Goal: Task Accomplishment & Management: Use online tool/utility

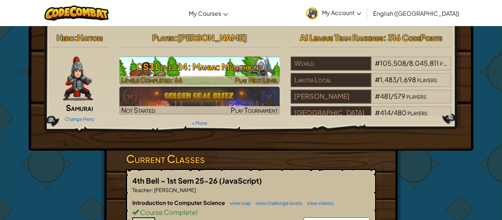
click at [198, 71] on h3 "CS2 Level 24: Maniac Munchkins" at bounding box center [199, 66] width 160 height 17
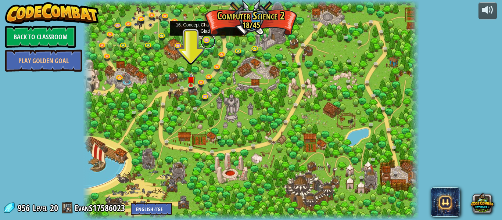
click at [208, 40] on link at bounding box center [208, 41] width 15 height 15
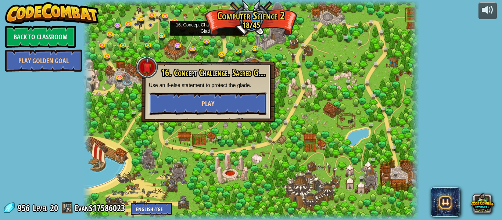
click at [213, 104] on span "Play" at bounding box center [208, 103] width 12 height 9
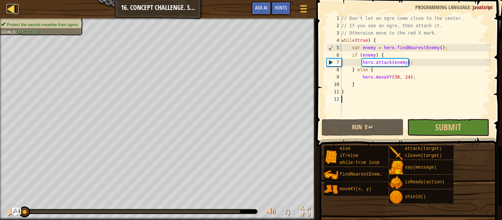
click at [15, 8] on div at bounding box center [11, 8] width 9 height 9
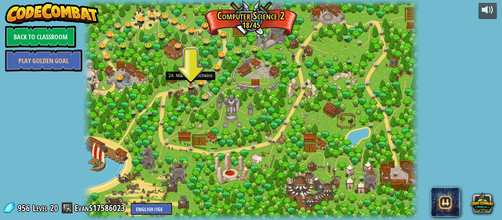
click at [190, 83] on img at bounding box center [191, 76] width 8 height 18
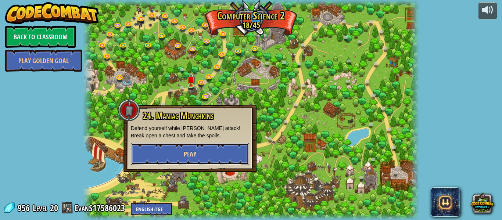
click at [196, 151] on button "Play" at bounding box center [190, 154] width 118 height 22
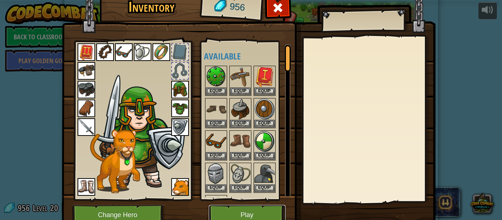
click at [259, 206] on button "Play" at bounding box center [247, 215] width 77 height 20
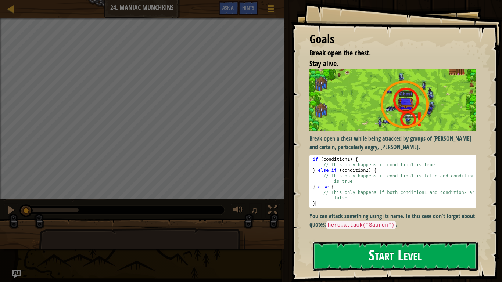
click at [413, 220] on button "Start Level" at bounding box center [395, 256] width 165 height 29
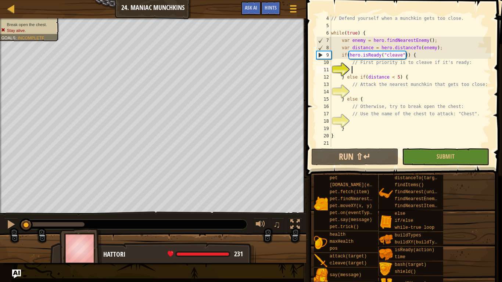
scroll to position [22, 0]
click at [364, 121] on div "// Defend yourself when a munchkin gets too close. while ( true ) { var enemy =…" at bounding box center [409, 88] width 161 height 147
click at [370, 68] on div "// Defend yourself when a munchkin gets too close. while ( true ) { var enemy =…" at bounding box center [409, 88] width 161 height 147
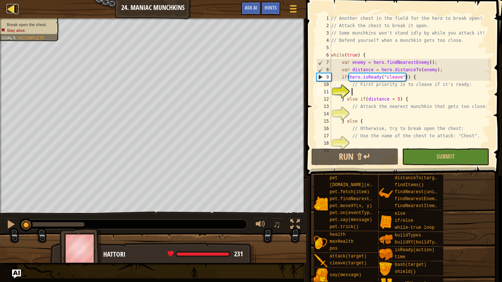
click at [7, 7] on div at bounding box center [11, 8] width 9 height 9
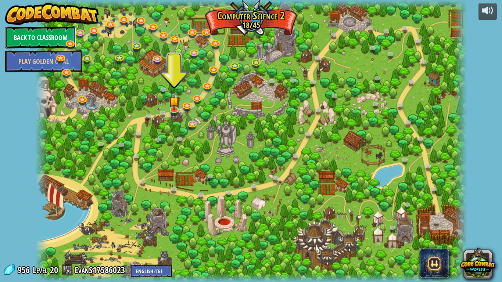
click at [46, 41] on link "Back to Classroom" at bounding box center [40, 37] width 71 height 22
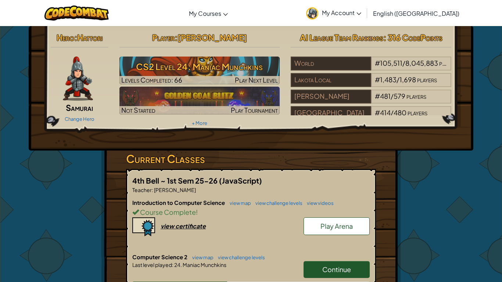
scroll to position [54, 0]
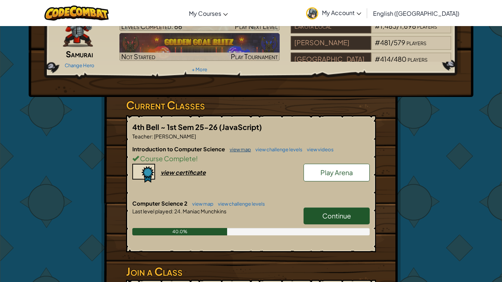
click at [240, 148] on link "view map" at bounding box center [238, 150] width 25 height 6
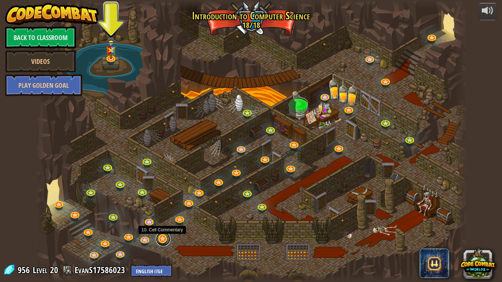
click at [164, 220] on link at bounding box center [163, 239] width 15 height 15
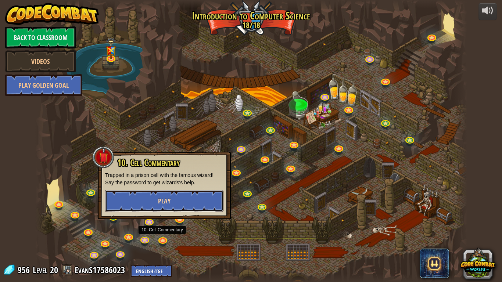
click at [170, 208] on button "Play" at bounding box center [164, 201] width 118 height 22
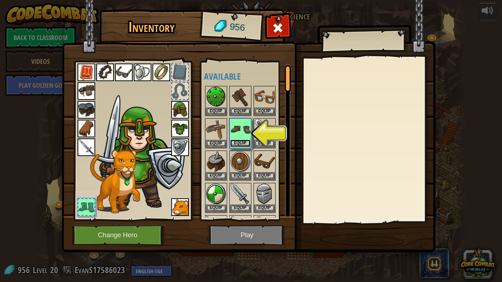
click at [243, 140] on button "Equip" at bounding box center [240, 144] width 21 height 8
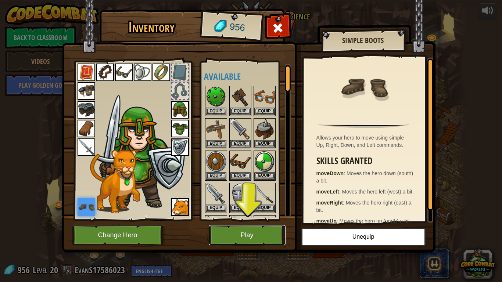
click at [248, 220] on button "Play" at bounding box center [247, 235] width 77 height 20
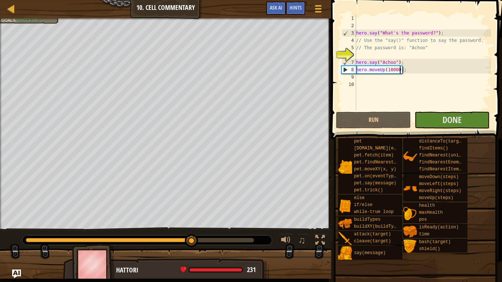
click at [400, 69] on div "hero . say ( "What's the password?" ) ; // Use the "say()" function to say the …" at bounding box center [422, 70] width 136 height 110
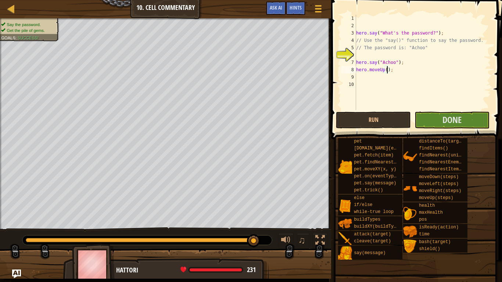
scroll to position [3, 5]
type textarea "hero.moveUp(2);"
click at [431, 120] on button "Done" at bounding box center [451, 120] width 75 height 17
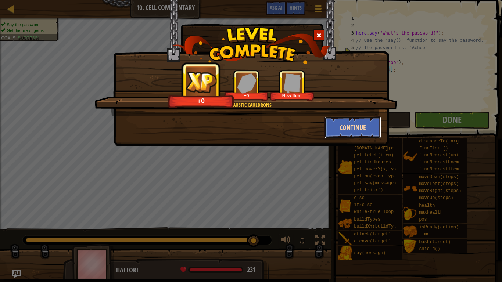
click at [339, 127] on button "Continue" at bounding box center [352, 127] width 57 height 22
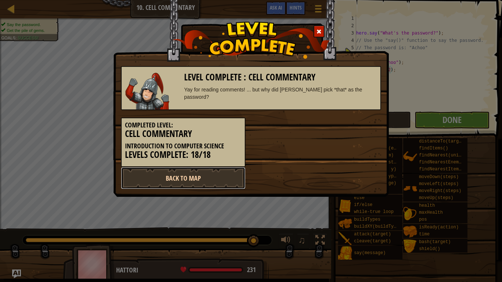
click at [199, 172] on link "Back to Map" at bounding box center [183, 178] width 124 height 22
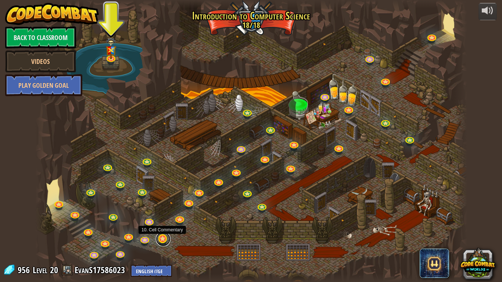
click at [161, 220] on link at bounding box center [163, 239] width 15 height 15
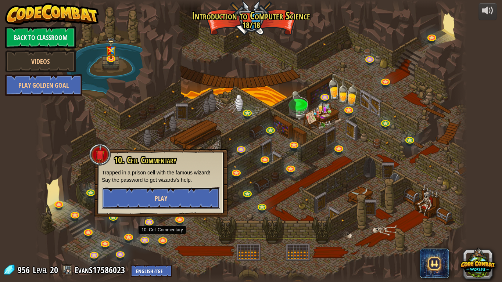
click at [191, 203] on button "Play" at bounding box center [161, 198] width 118 height 22
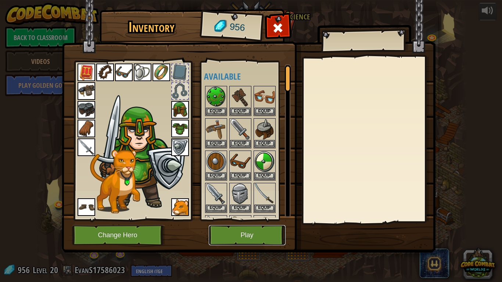
click at [237, 220] on button "Play" at bounding box center [247, 235] width 77 height 20
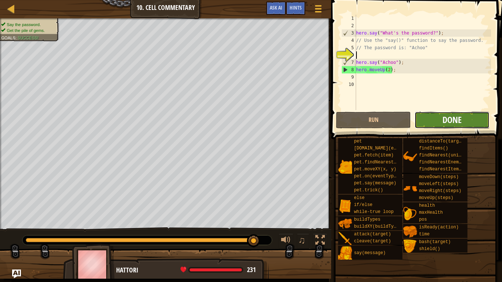
click at [453, 120] on span "Done" at bounding box center [451, 120] width 19 height 12
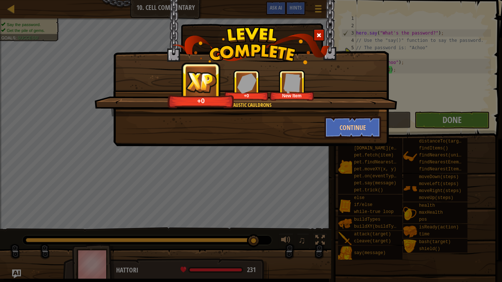
click at [453, 120] on div "Cool Caustic Cauldrons +0 +0 New Item Continue" at bounding box center [251, 141] width 502 height 282
click at [347, 132] on button "Continue" at bounding box center [352, 127] width 57 height 22
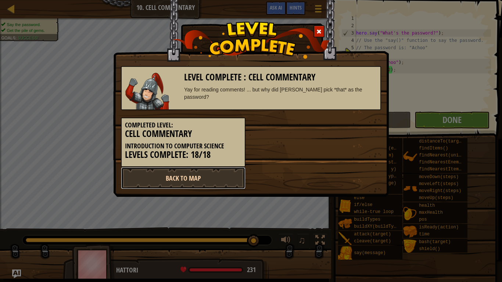
click at [196, 177] on link "Back to Map" at bounding box center [183, 178] width 124 height 22
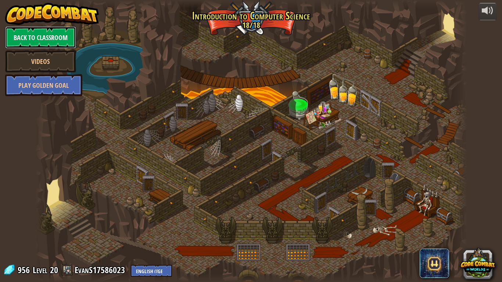
click at [36, 45] on link "Back to Classroom" at bounding box center [40, 37] width 71 height 22
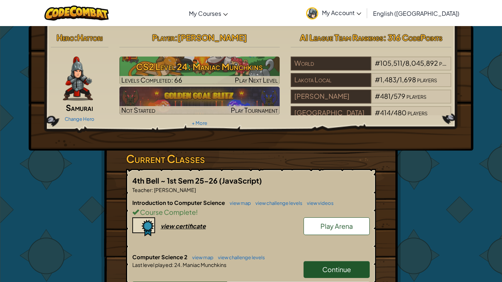
scroll to position [24, 0]
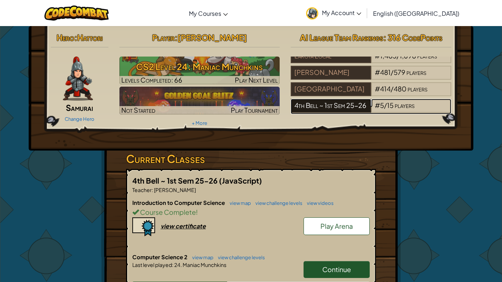
click at [352, 99] on div "4th Bell ~ 1st Sem 25-26" at bounding box center [330, 106] width 80 height 14
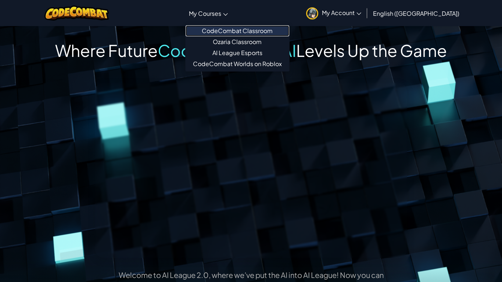
click at [242, 31] on link "CodeCombat Classroom" at bounding box center [237, 30] width 104 height 11
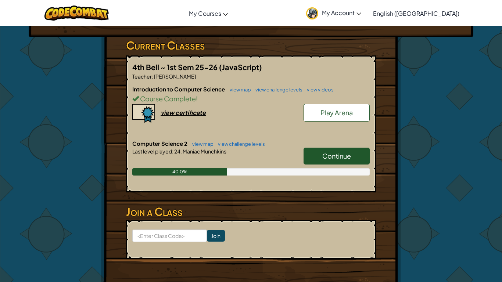
scroll to position [127, 0]
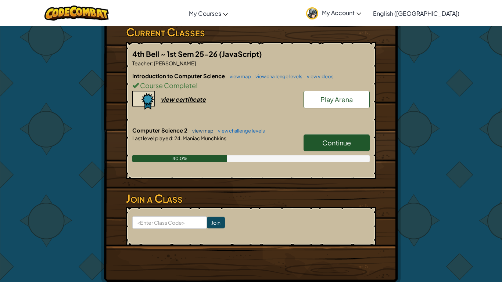
click at [207, 129] on link "view map" at bounding box center [200, 131] width 25 height 6
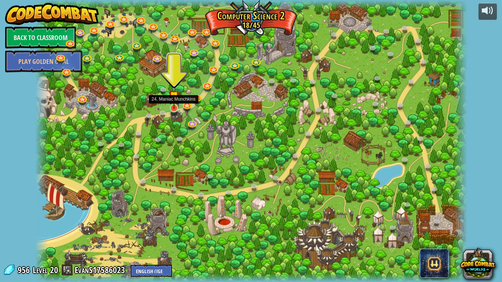
click at [175, 108] on img at bounding box center [174, 96] width 11 height 25
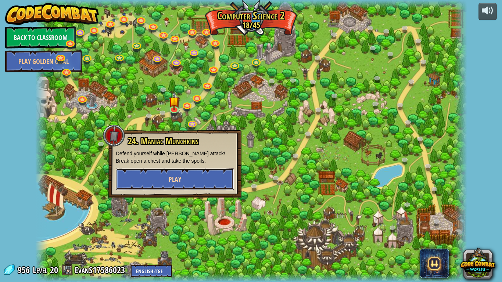
click at [183, 190] on button "Play" at bounding box center [175, 179] width 118 height 22
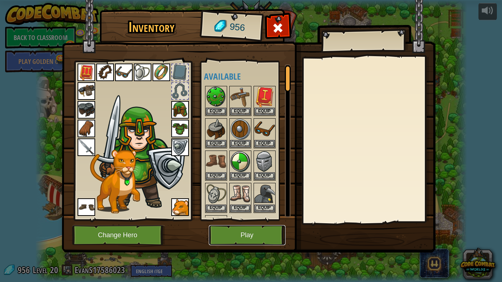
click at [232, 220] on button "Play" at bounding box center [247, 235] width 77 height 20
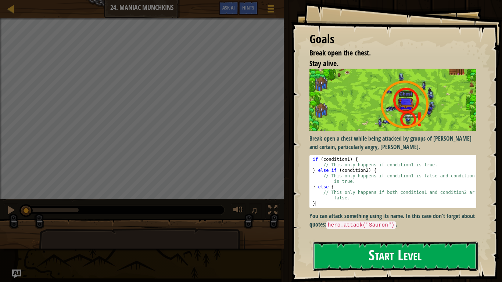
click at [346, 220] on button "Start Level" at bounding box center [395, 256] width 165 height 29
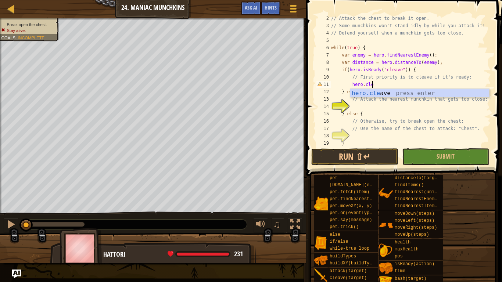
scroll to position [3, 6]
click at [421, 84] on div "// Attack the chest to break it open. // Some munchkins won't stand idly by whi…" at bounding box center [409, 88] width 161 height 147
click at [419, 93] on div "// Attack the chest to break it open. // Some munchkins won't stand idly by whi…" at bounding box center [409, 88] width 161 height 147
type textarea "} else if(distance < 5) {"
click at [369, 107] on div "// Attack the chest to break it open. // Some munchkins won't stand idly by whi…" at bounding box center [409, 88] width 161 height 147
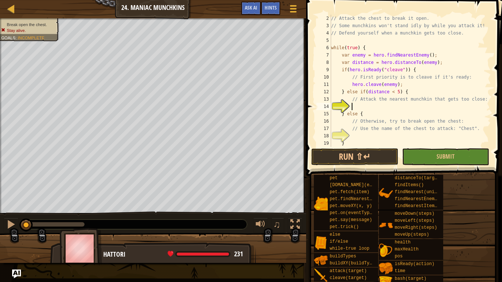
scroll to position [3, 3]
click at [369, 107] on div "// Attack the chest to break it open. // Some munchkins won't stand idly by whi…" at bounding box center [409, 88] width 161 height 147
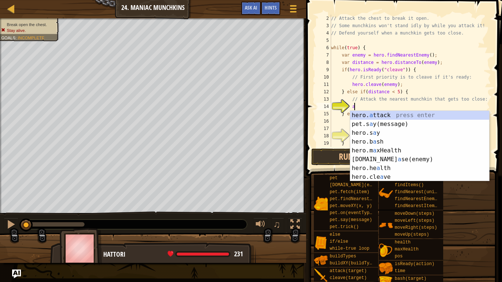
scroll to position [3, 3]
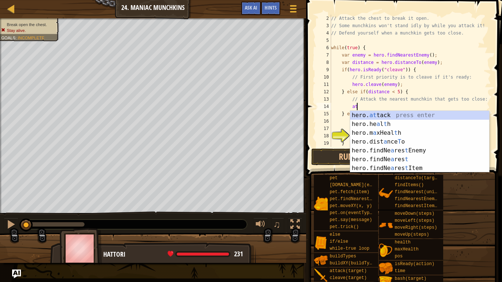
type textarea "a"
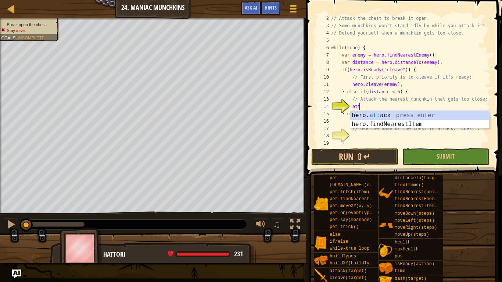
scroll to position [3, 4]
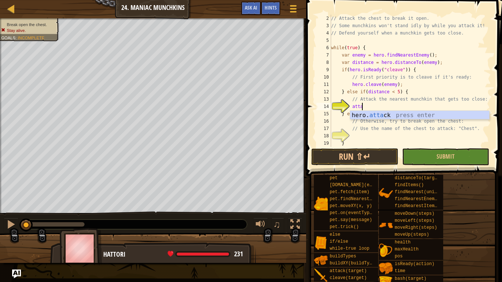
type textarea "hero.attack(enemy);"
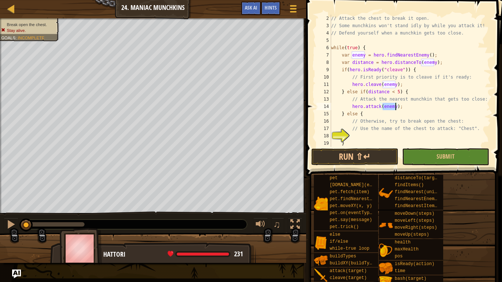
click at [419, 106] on div "// Attack the chest to break it open. // Some munchkins won't stand idly by whi…" at bounding box center [409, 88] width 161 height 147
click at [421, 106] on div "// Attack the chest to break it open. // Some munchkins won't stand idly by whi…" at bounding box center [409, 88] width 161 height 147
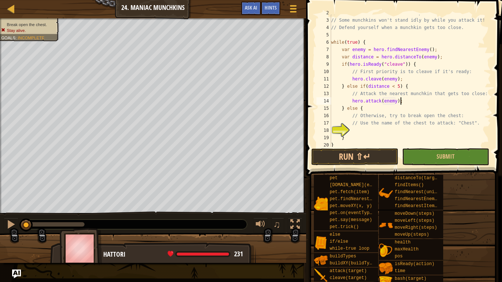
scroll to position [22, 0]
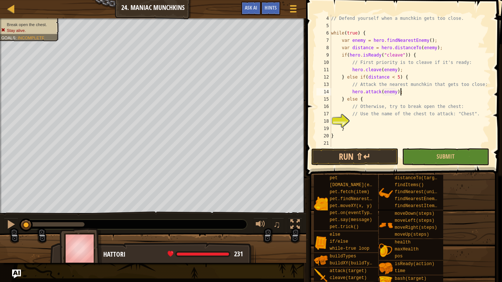
click at [426, 124] on div "// Defend yourself when a munchkin gets too close. while ( true ) { var enemy =…" at bounding box center [409, 88] width 161 height 147
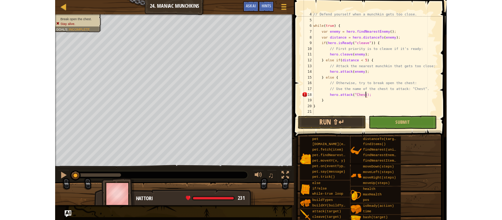
scroll to position [3, 10]
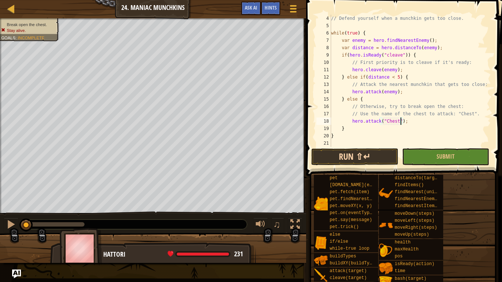
type textarea "hero.attack("Chest");"
click at [371, 152] on button "Run ⇧↵" at bounding box center [354, 156] width 87 height 17
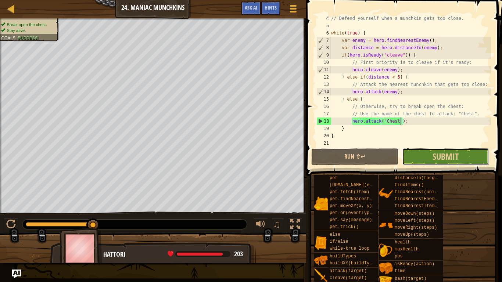
click at [425, 150] on button "Submit" at bounding box center [445, 156] width 87 height 17
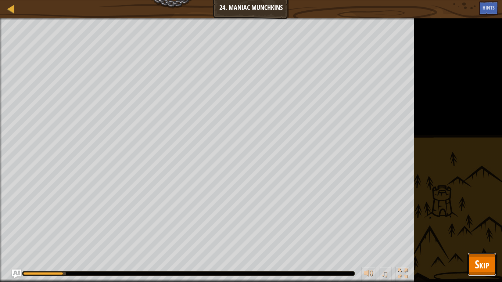
click at [478, 220] on span "Skip" at bounding box center [481, 264] width 14 height 15
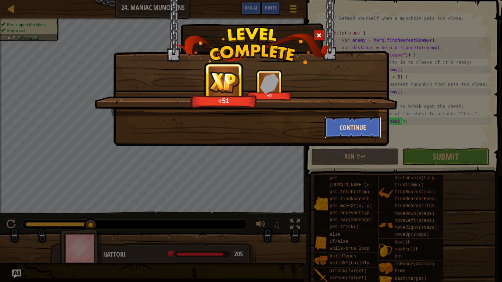
click at [326, 123] on button "Continue" at bounding box center [352, 127] width 57 height 22
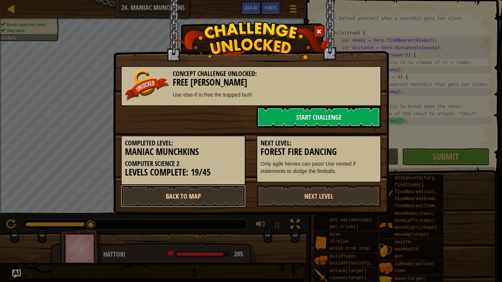
click at [183, 192] on link "Back to Map" at bounding box center [183, 196] width 124 height 22
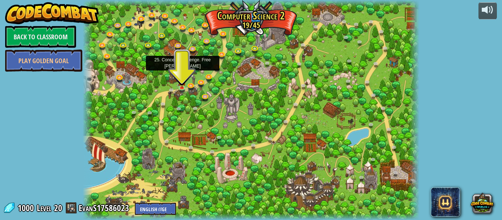
click at [181, 69] on link at bounding box center [183, 69] width 15 height 15
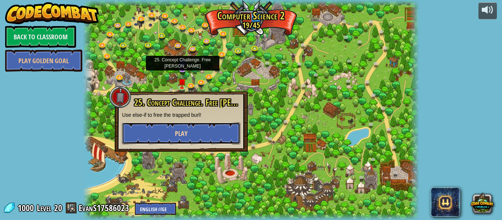
click at [190, 126] on button "Play" at bounding box center [181, 133] width 118 height 22
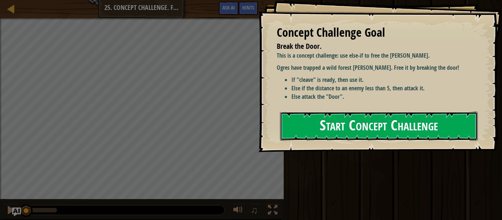
click at [330, 129] on button "Start Concept Challenge" at bounding box center [379, 126] width 198 height 29
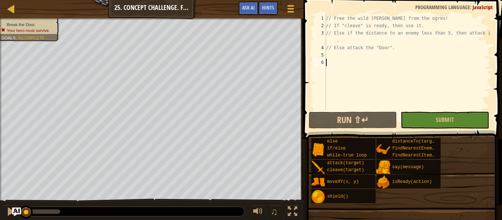
click at [429, 26] on div "// Free the wild [PERSON_NAME] from the ogres! // If "cleave" is ready, then us…" at bounding box center [407, 70] width 166 height 110
type textarea "// If "cleave" is ready, then use it."
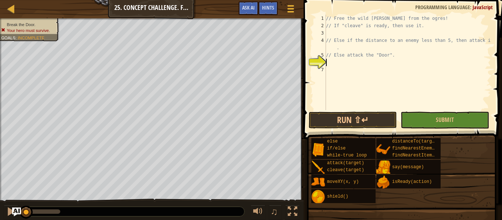
click at [394, 34] on div "// Free the wild [PERSON_NAME] from the ogres! // If "cleave" is ready, then us…" at bounding box center [407, 70] width 166 height 110
click at [392, 34] on div "// Free the wild [PERSON_NAME] from the ogres! // If "cleave" is ready, then us…" at bounding box center [407, 70] width 166 height 110
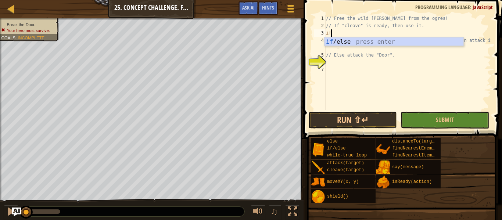
scroll to position [3, 0]
type textarea "if (enemy) {"
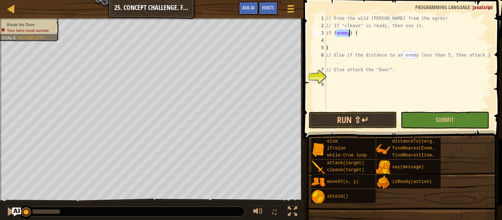
click at [349, 43] on div "// Free the wild [PERSON_NAME] from the ogres! // If "cleave" is ready, then us…" at bounding box center [407, 70] width 166 height 110
click at [425, 27] on div "// Free the wild [PERSON_NAME] from the ogres! // If "cleave" is ready, then us…" at bounding box center [407, 70] width 166 height 110
type textarea "// If "cleave" is ready, then use it."
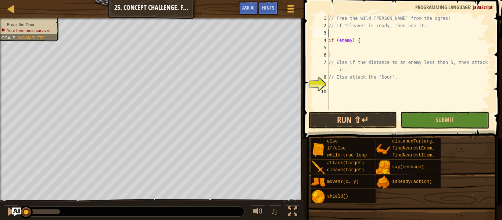
type textarea "wh"
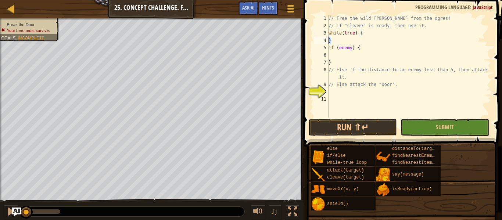
drag, startPoint x: 338, startPoint y: 41, endPoint x: 325, endPoint y: 41, distance: 13.2
click at [325, 41] on div "while(true) { 1 2 3 4 5 6 7 8 9 10 11 // Free the wild [PERSON_NAME] from the o…" at bounding box center [401, 66] width 178 height 103
type textarea "}"
type textarea "while(true) {"
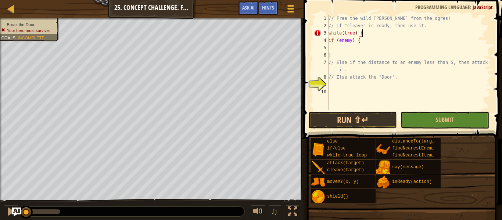
click at [332, 93] on div "// Free the wild [PERSON_NAME] from the ogres! // If "cleave" is ready, then us…" at bounding box center [409, 70] width 164 height 110
type textarea "}"
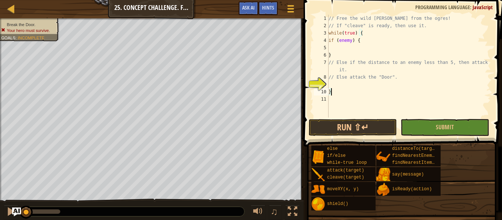
click at [339, 44] on div "// Free the wild [PERSON_NAME] from the ogres! // If "cleave" is ready, then us…" at bounding box center [409, 74] width 164 height 118
click at [366, 32] on div "// Free the wild [PERSON_NAME] from the ogres! // If "cleave" is ready, then us…" at bounding box center [409, 74] width 164 height 118
type textarea "while(true) {"
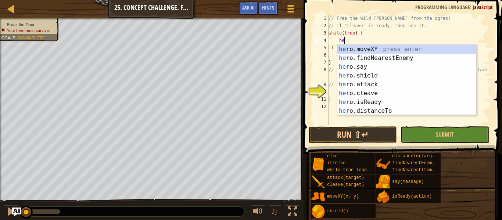
type textarea "h"
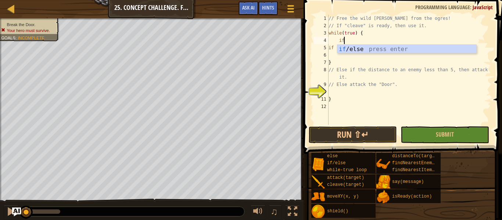
scroll to position [3, 2]
type textarea "i"
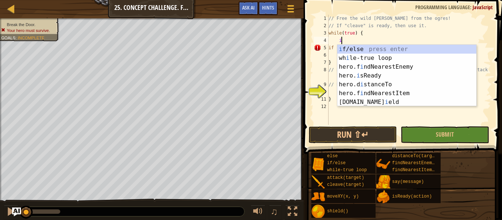
scroll to position [3, 1]
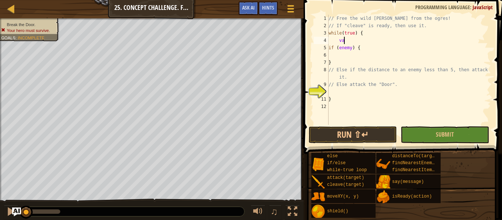
type textarea "v"
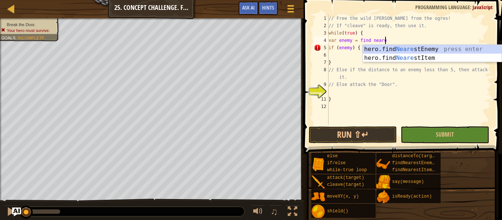
type textarea "var enemy = find neares"
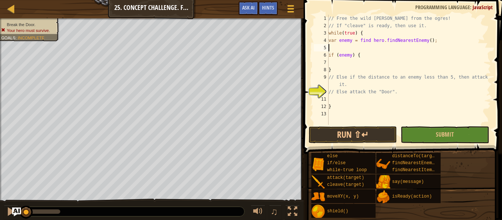
scroll to position [3, 0]
click at [371, 42] on div "// Free the wild [PERSON_NAME] from the ogres! // If "cleave" is ready, then us…" at bounding box center [409, 77] width 164 height 125
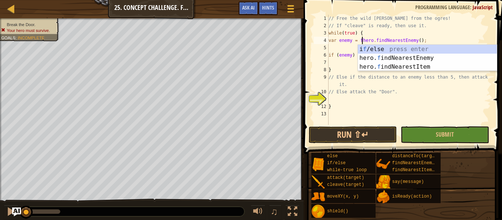
type textarea "var enemy = hero.findNearestEnemy();"
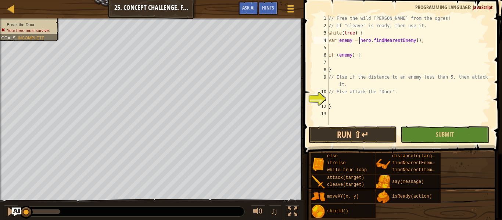
click at [363, 46] on div "// Free the wild [PERSON_NAME] from the ogres! // If "cleave" is ready, then us…" at bounding box center [409, 77] width 164 height 125
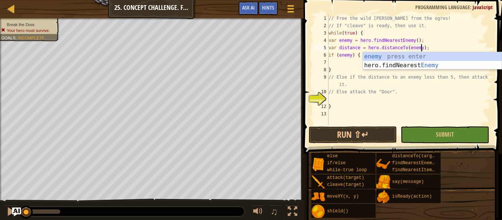
scroll to position [3, 13]
click at [439, 39] on div "// Free the wild [PERSON_NAME] from the ogres! // If "cleave" is ready, then us…" at bounding box center [409, 77] width 164 height 125
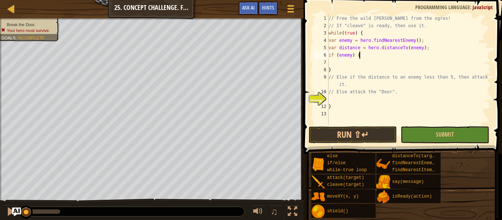
click at [398, 56] on div "// Free the wild [PERSON_NAME] from the ogres! // If "cleave" is ready, then us…" at bounding box center [409, 77] width 164 height 125
type textarea "if (enemy) {"
click at [371, 65] on div "// Free the wild [PERSON_NAME] from the ogres! // If "cleave" is ready, then us…" at bounding box center [409, 77] width 164 height 125
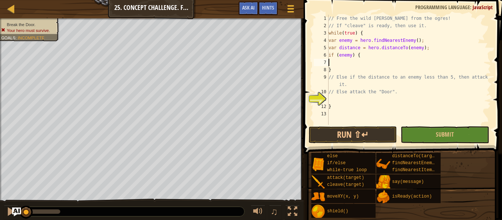
click at [344, 54] on div "// Free the wild [PERSON_NAME] from the ogres! // If "cleave" is ready, then us…" at bounding box center [409, 77] width 164 height 125
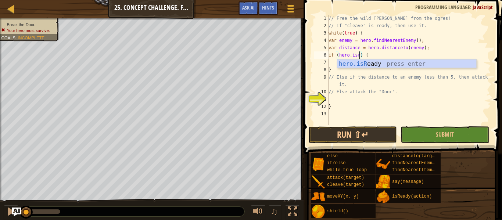
scroll to position [3, 5]
type textarea "if (hero.isReady("cleave")) {"
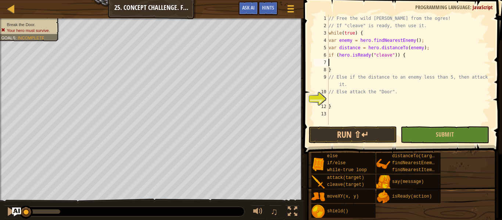
click at [404, 59] on div "// Free the wild [PERSON_NAME] from the ogres! // If "cleave" is ready, then us…" at bounding box center [409, 77] width 164 height 125
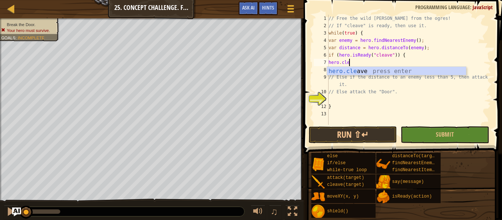
scroll to position [3, 3]
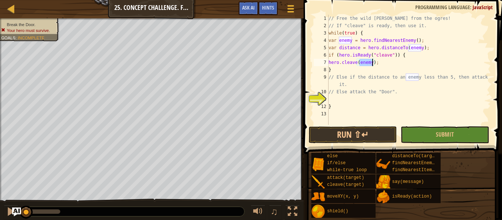
click at [395, 83] on div "// Free the wild [PERSON_NAME] from the ogres! // If "cleave" is ready, then us…" at bounding box center [409, 77] width 164 height 125
type textarea "// Else if the distance to an enemy less than 5, then attack it."
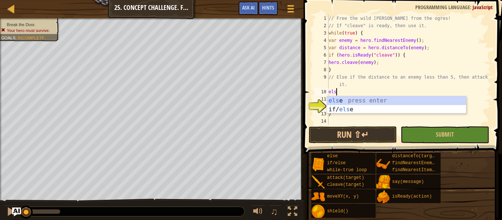
type textarea "else"
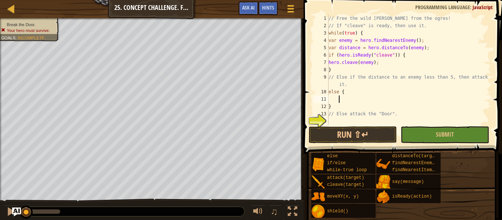
scroll to position [15, 0]
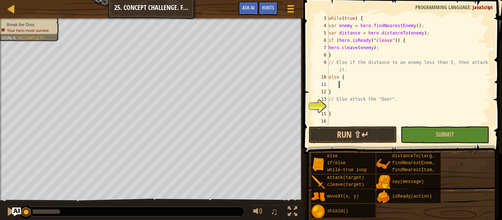
click at [334, 92] on div "while ( true ) { var enemy = hero . findNearestEnemy ( ) ; var distance = hero …" at bounding box center [409, 77] width 164 height 125
type textarea "}"
click at [333, 84] on div "while ( true ) { var enemy = hero . findNearestEnemy ( ) ; var distance = hero …" at bounding box center [409, 77] width 164 height 125
click at [342, 78] on div "while ( true ) { var enemy = hero . findNearestEnemy ( ) ; var distance = hero …" at bounding box center [409, 77] width 164 height 125
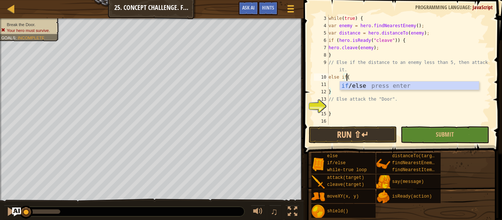
scroll to position [3, 3]
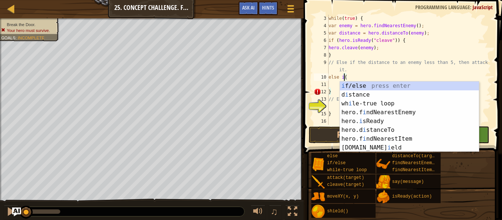
type textarea "else {"
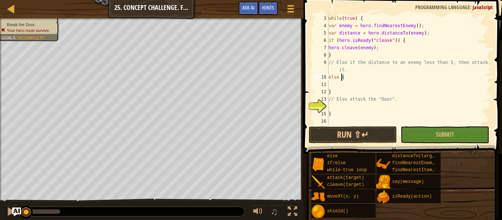
click at [343, 87] on div "while ( true ) { var enemy = hero . findNearestEnemy ( ) ; var distance = hero …" at bounding box center [409, 77] width 164 height 125
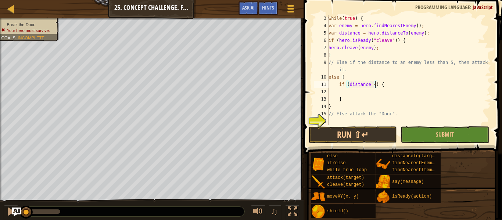
scroll to position [3, 7]
type textarea "if (distance < 5) {"
click at [355, 91] on div "while ( true ) { var enemy = hero . findNearestEnemy ( ) ; var distance = hero …" at bounding box center [409, 77] width 164 height 125
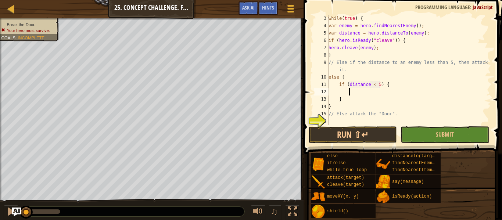
click at [341, 91] on div "while ( true ) { var enemy = hero . findNearestEnemy ( ) ; var distance = hero …" at bounding box center [409, 77] width 164 height 125
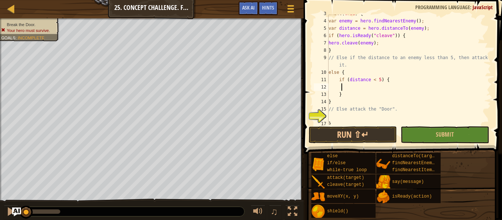
scroll to position [29, 0]
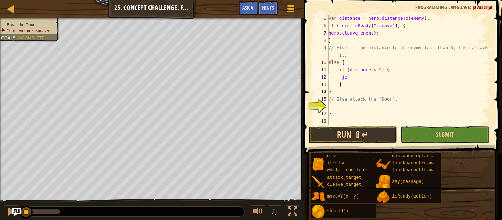
type textarea "j"
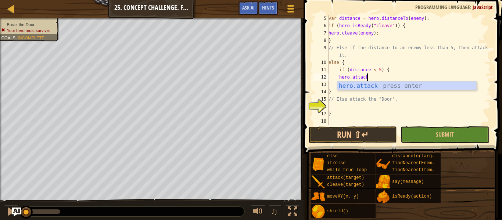
type textarea "hero.attack(enemy);"
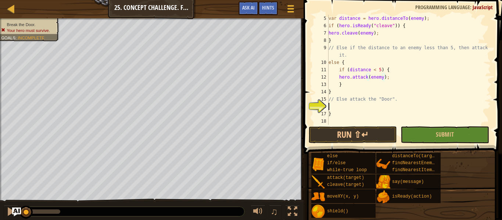
click at [378, 105] on div "var distance = hero . distanceTo ( enemy ) ; if ( hero . isReady ( "cleave" )) …" at bounding box center [409, 77] width 164 height 125
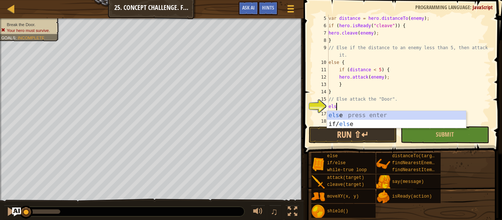
type textarea "else"
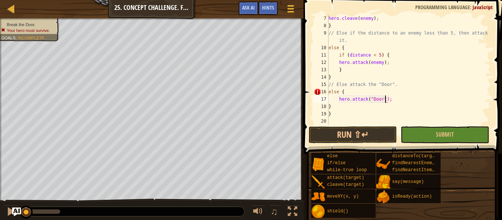
scroll to position [3, 8]
click at [435, 127] on button "Submit" at bounding box center [444, 134] width 88 height 17
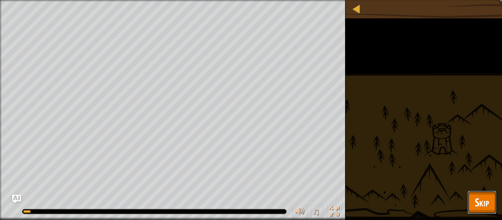
click at [470, 194] on button "Skip" at bounding box center [481, 203] width 29 height 24
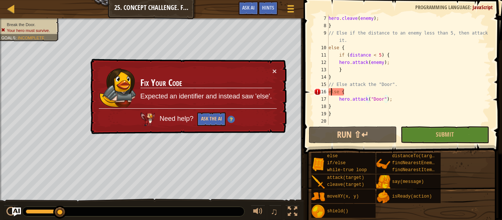
click at [330, 91] on div "hero . cleave ( enemy ) ; } // Else if the distance to an enemy less than 5, th…" at bounding box center [409, 77] width 164 height 125
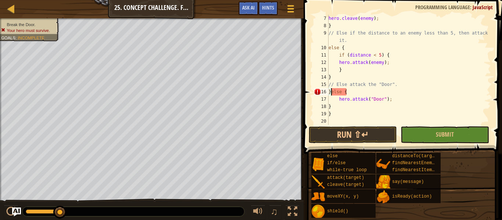
type textarea "} else {"
click at [425, 133] on button "Submit" at bounding box center [444, 134] width 88 height 17
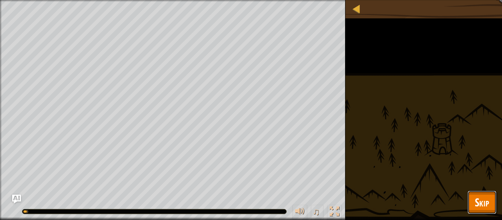
click at [478, 200] on span "Skip" at bounding box center [481, 202] width 14 height 15
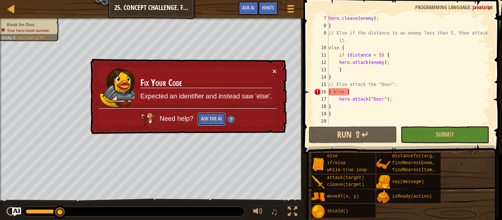
click at [200, 121] on button "Ask the AI" at bounding box center [211, 119] width 28 height 14
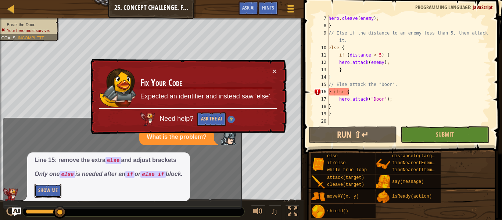
click at [55, 192] on button "Show Me" at bounding box center [48, 191] width 27 height 14
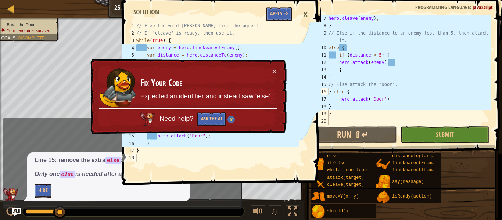
click at [277, 69] on div "× Fix Your Code Expected an identifier and instead saw 'else'. Need help? Ask t…" at bounding box center [188, 97] width 198 height 76
click at [274, 70] on button "×" at bounding box center [274, 71] width 4 height 8
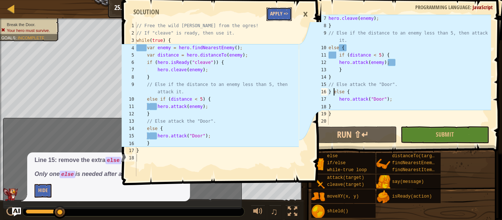
click at [281, 14] on button "Apply =>" at bounding box center [278, 14] width 25 height 14
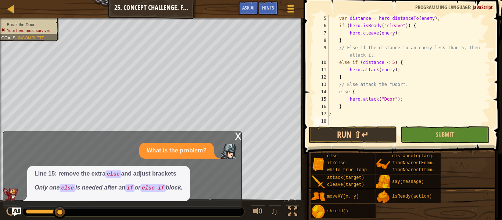
scroll to position [29, 0]
click at [425, 138] on button "Submit" at bounding box center [444, 134] width 88 height 17
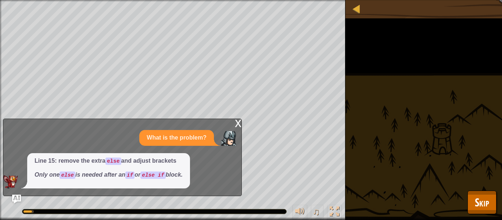
click at [237, 125] on div "x" at bounding box center [238, 122] width 7 height 7
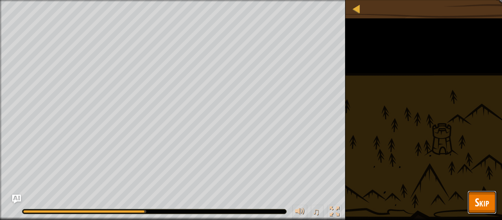
click at [485, 202] on span "Skip" at bounding box center [481, 202] width 14 height 15
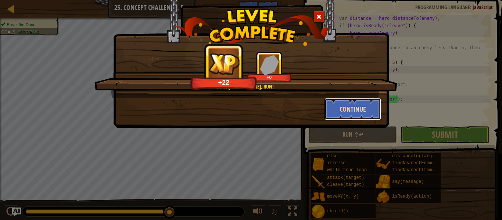
click at [365, 100] on button "Continue" at bounding box center [352, 109] width 57 height 22
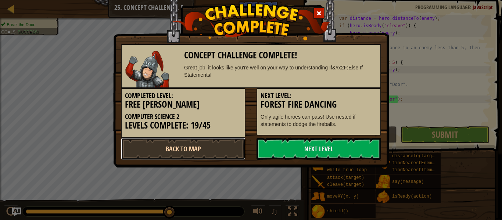
click at [212, 149] on link "Back to Map" at bounding box center [183, 149] width 124 height 22
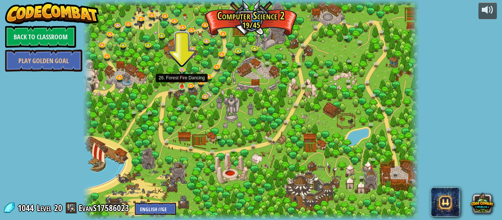
click at [179, 86] on img at bounding box center [182, 78] width 8 height 18
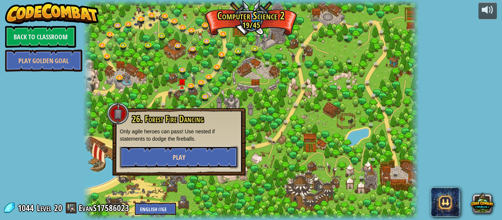
click at [169, 159] on button "Play" at bounding box center [179, 157] width 118 height 22
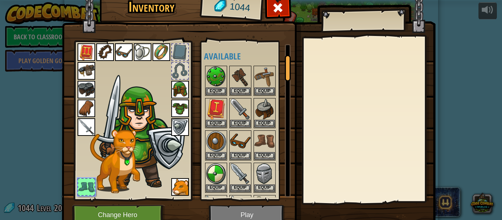
scroll to position [62, 0]
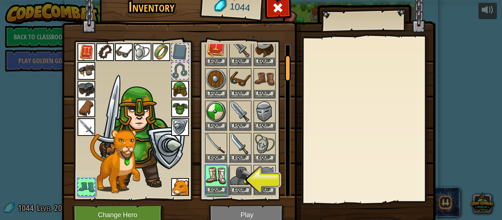
click at [216, 182] on img at bounding box center [216, 176] width 21 height 21
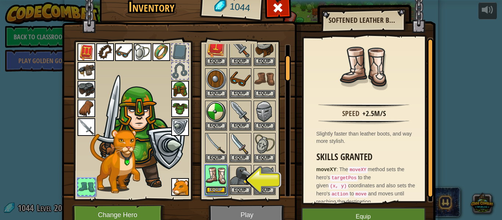
click at [218, 189] on button "Equip" at bounding box center [216, 190] width 21 height 8
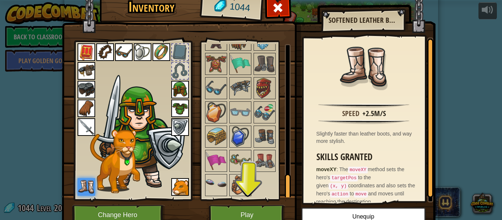
scroll to position [816, 0]
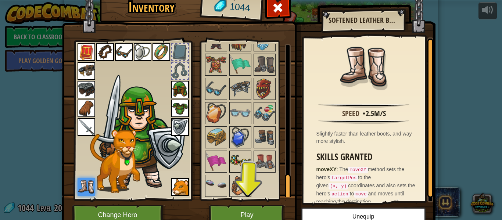
click at [230, 154] on img at bounding box center [240, 161] width 21 height 21
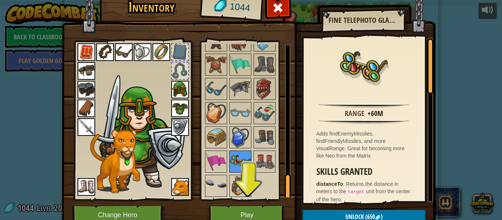
click at [234, 167] on img at bounding box center [240, 161] width 21 height 21
click at [225, 163] on img at bounding box center [216, 161] width 21 height 21
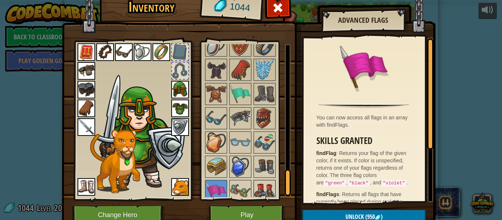
scroll to position [786, 0]
click at [260, 151] on img at bounding box center [264, 143] width 21 height 21
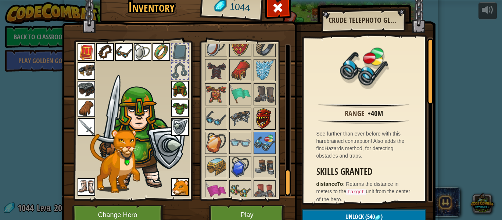
click at [256, 123] on img at bounding box center [264, 118] width 21 height 21
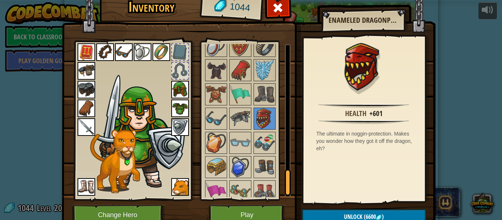
click at [233, 115] on img at bounding box center [240, 118] width 21 height 21
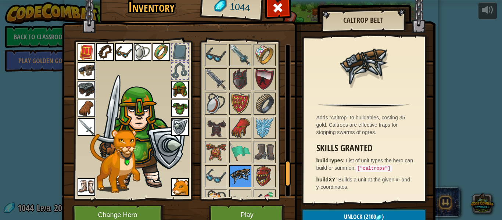
scroll to position [725, 0]
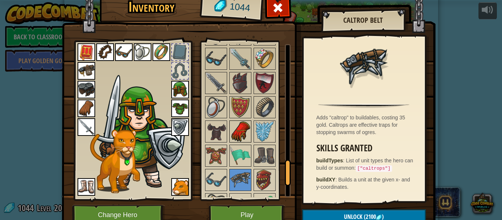
click at [234, 120] on div at bounding box center [240, 131] width 22 height 22
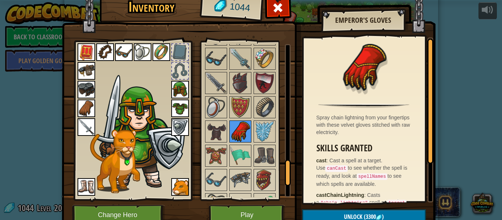
click at [248, 133] on img at bounding box center [240, 131] width 21 height 21
click at [271, 141] on img at bounding box center [264, 131] width 21 height 21
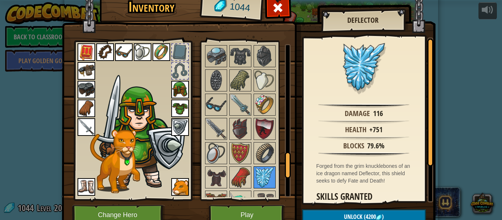
scroll to position [675, 0]
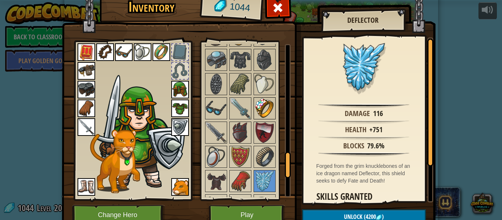
click at [263, 113] on img at bounding box center [264, 108] width 21 height 21
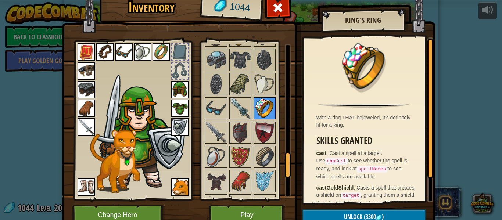
click at [253, 108] on div at bounding box center [264, 108] width 22 height 22
click at [238, 106] on img at bounding box center [240, 108] width 21 height 21
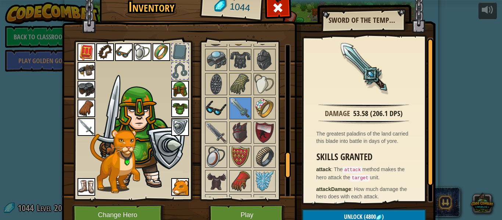
click at [208, 105] on img at bounding box center [216, 108] width 21 height 21
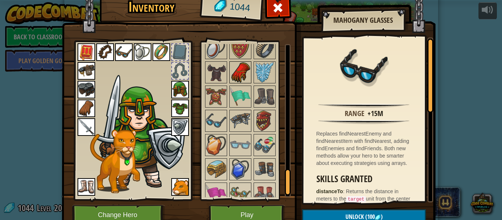
scroll to position [786, 0]
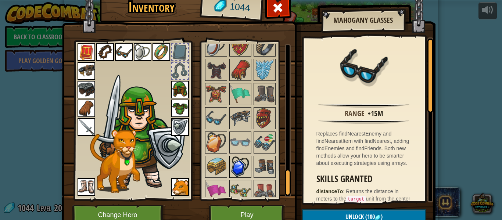
click at [246, 159] on img at bounding box center [240, 166] width 21 height 21
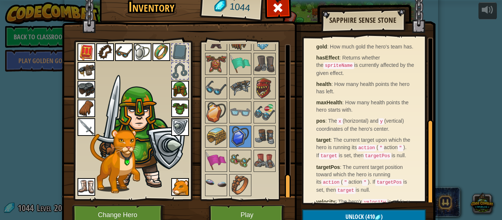
scroll to position [160, 0]
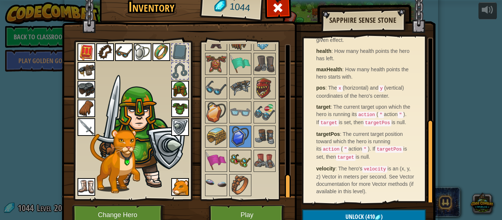
click at [248, 162] on img at bounding box center [240, 161] width 21 height 21
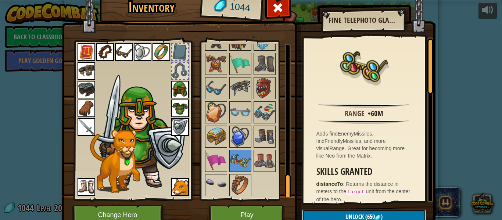
click at [352, 211] on button "Unlock (650 )" at bounding box center [364, 216] width 124 height 15
click at [352, 211] on button "Confirm" at bounding box center [364, 216] width 124 height 15
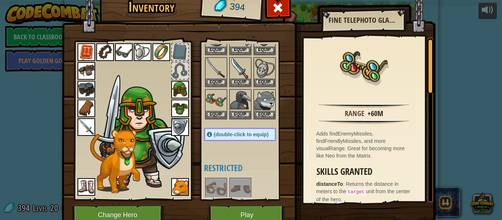
scroll to position [137, 0]
click at [220, 109] on img at bounding box center [216, 101] width 21 height 21
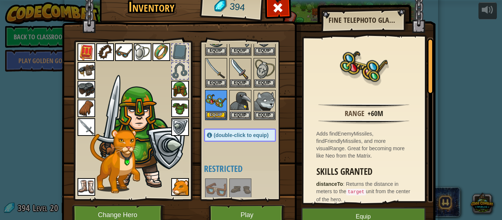
click at [220, 109] on img at bounding box center [216, 101] width 21 height 21
click at [218, 113] on button "Equip" at bounding box center [216, 115] width 21 height 8
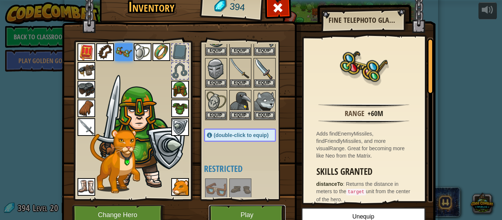
click at [255, 219] on button "Play" at bounding box center [247, 215] width 77 height 20
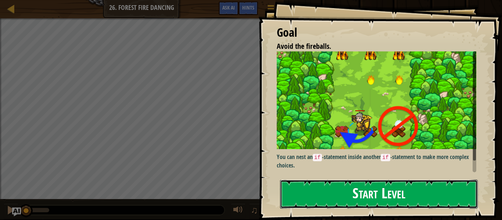
click at [365, 184] on button "Start Level" at bounding box center [379, 194] width 198 height 29
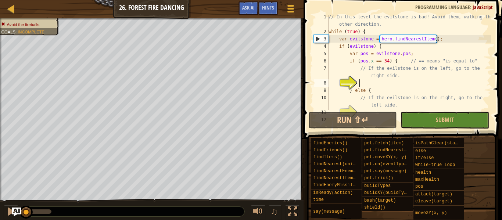
scroll to position [1, 0]
click at [400, 61] on div "// In this level the evilstone is bad! Avoid them, walking the other direction.…" at bounding box center [409, 72] width 164 height 118
type textarea "if (pos.x == 34) { // == means "is equal to""
click at [373, 80] on div "// In this level the evilstone is bad! Avoid them, walking the other direction.…" at bounding box center [409, 72] width 164 height 118
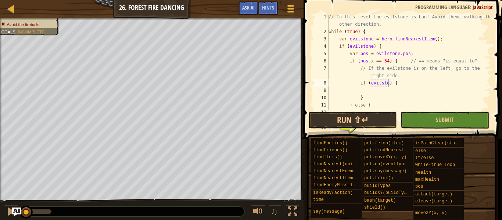
scroll to position [3, 9]
click at [382, 84] on div "// In this level the evilstone is bad! Avoid them, walking the other direction.…" at bounding box center [409, 75] width 164 height 125
click at [386, 84] on div "// In this level the evilstone is bad! Avoid them, walking the other direction.…" at bounding box center [409, 75] width 164 height 125
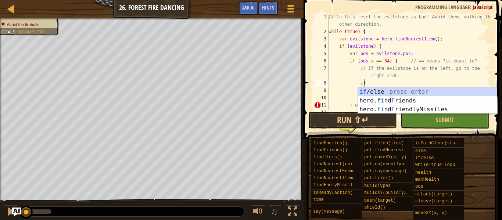
type textarea "i"
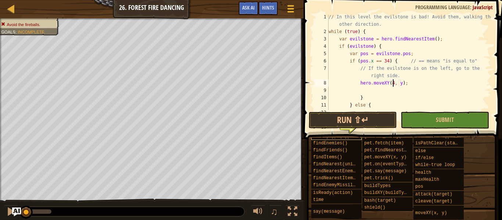
scroll to position [3, 10]
type textarea "hero.moveXY(46, 22);"
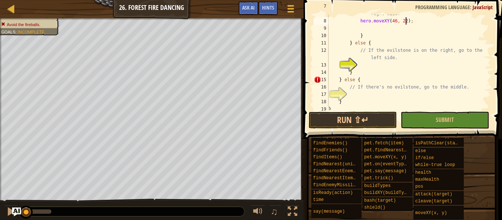
scroll to position [64, 0]
click at [372, 29] on div "// If the evilstone is on the left, go to the right side. hero . moveXY ( 46 , …" at bounding box center [409, 62] width 164 height 118
type textarea "hero.moveXY(46, 22);"
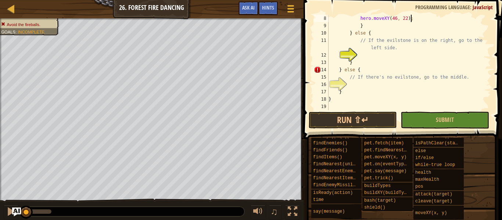
scroll to position [66, 0]
click at [363, 55] on div "hero . moveXY ( 46 , 22 ) ; } } else { // If the evilstone is on the right, go …" at bounding box center [409, 70] width 164 height 110
click at [361, 48] on div "hero . moveXY ( 46 , 22 ) ; } } else { // If the evilstone is on the right, go …" at bounding box center [409, 70] width 164 height 110
type textarea "// If the evilstone is on the right, go to the left side."
click at [399, 50] on div "hero . moveXY ( 46 , 22 ) ; } } else { // If the evilstone is on the right, go …" at bounding box center [409, 70] width 164 height 110
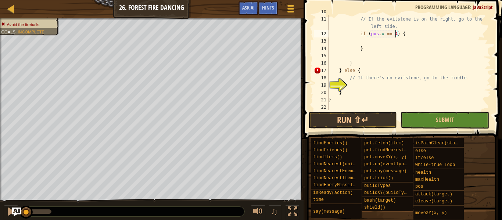
scroll to position [87, 0]
type textarea "if (pos.x == 46) {"
click at [365, 41] on div "} else { // If the evilstone is on the right, go to the left side. if ( pos . x…" at bounding box center [409, 63] width 164 height 110
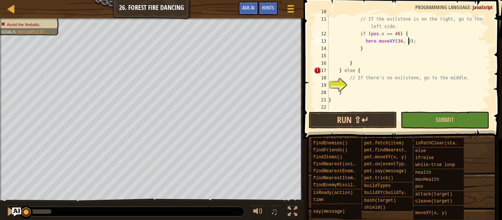
type textarea "hero.moveXY(34, 23);"
click at [377, 58] on div "} else { // If the evilstone is on the right, go to the left side. if ( pos . x…" at bounding box center [409, 63] width 164 height 110
type textarea "}"
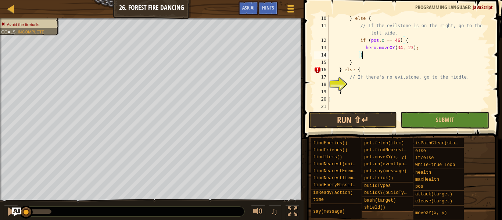
click at [377, 86] on div "} else { // If the evilstone is on the right, go to the left side. if ( pos . x…" at bounding box center [409, 70] width 164 height 110
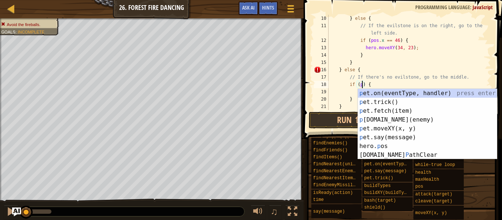
scroll to position [3, 5]
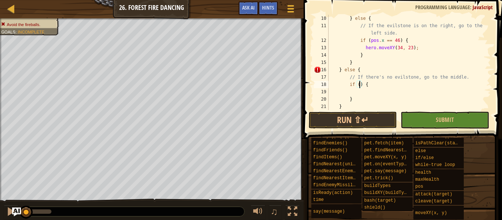
type textarea "if ) {"
drag, startPoint x: 378, startPoint y: 84, endPoint x: 328, endPoint y: 84, distance: 49.6
click at [328, 84] on div "if ) { 10 11 12 13 14 15 16 17 18 19 20 21 22 } else { // If the evilstone is o…" at bounding box center [401, 62] width 178 height 95
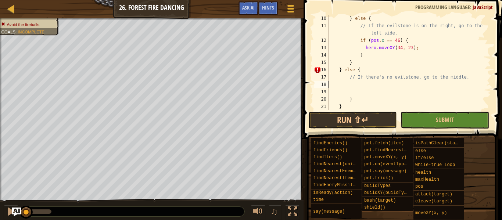
type textarea "// If there's no evilstone, go to the middle."
click at [351, 88] on div "} else { // If the evilstone is on the right, go to the left side. if ( pos . x…" at bounding box center [409, 70] width 164 height 110
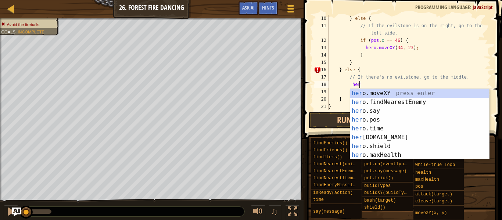
type textarea "herp"
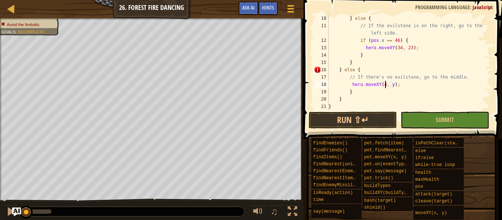
scroll to position [3, 8]
type textarea "hero.moveXY(40, 22);"
click at [434, 120] on button "Submit" at bounding box center [444, 120] width 88 height 17
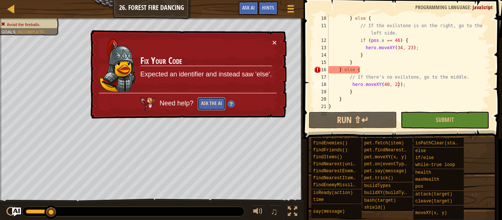
click at [214, 108] on button "Ask the AI" at bounding box center [211, 104] width 28 height 14
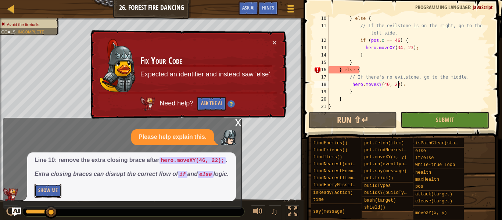
click at [53, 186] on button "Show Me" at bounding box center [48, 191] width 27 height 14
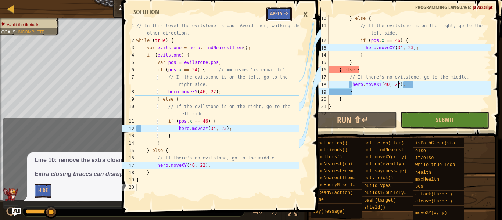
click at [275, 16] on button "Apply =>" at bounding box center [278, 14] width 25 height 14
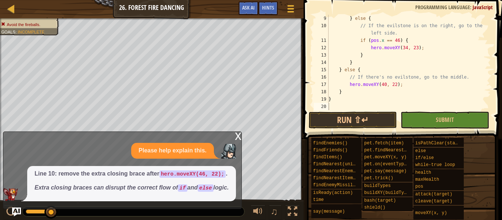
click at [235, 132] on div "x" at bounding box center [238, 135] width 7 height 7
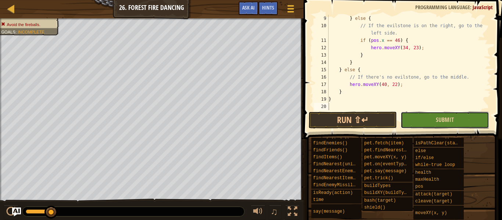
click at [433, 116] on button "Submit" at bounding box center [444, 120] width 88 height 17
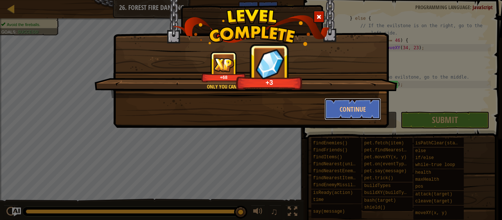
click at [375, 106] on button "Continue" at bounding box center [352, 109] width 57 height 22
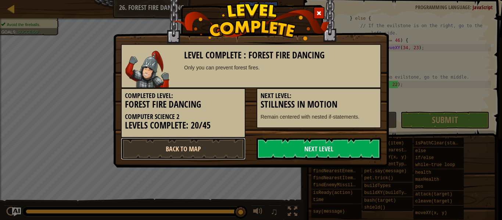
click at [188, 152] on link "Back to Map" at bounding box center [183, 149] width 124 height 22
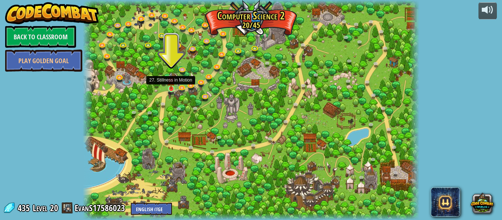
click at [171, 86] on img at bounding box center [171, 81] width 8 height 18
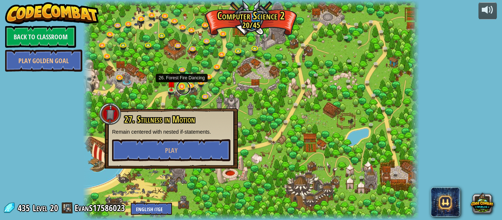
click at [183, 86] on link at bounding box center [183, 87] width 15 height 15
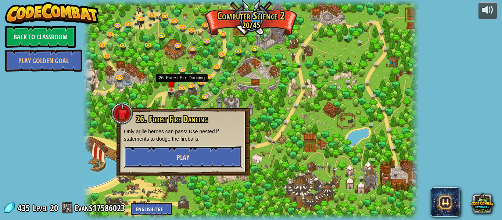
click at [172, 149] on button "Play" at bounding box center [183, 157] width 118 height 22
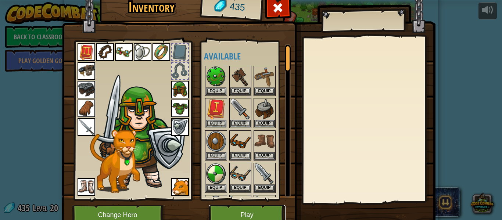
click at [213, 213] on button "Play" at bounding box center [247, 215] width 77 height 20
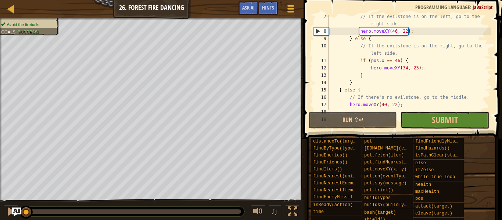
scroll to position [73, 0]
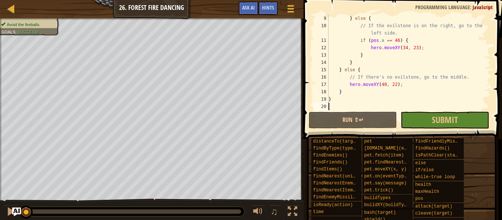
type textarea "}"
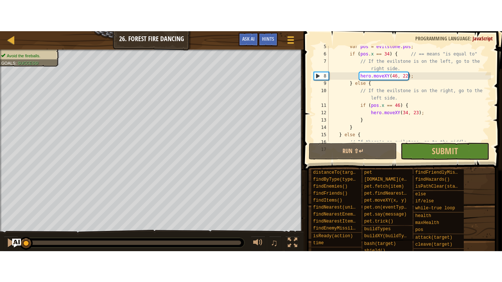
scroll to position [47, 0]
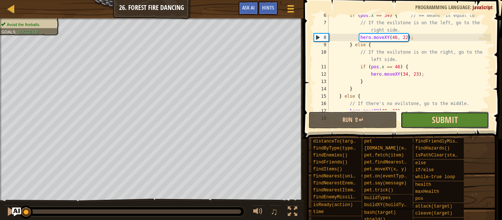
click at [454, 121] on span "Submit" at bounding box center [444, 120] width 26 height 12
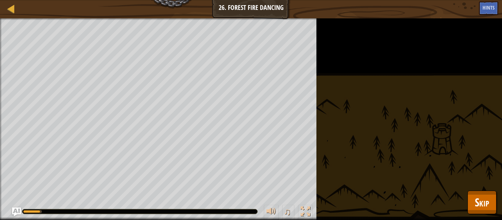
click at [19, 9] on div "Map Computer Science 2 26. Forest Fire Dancing Game Menu Done Hints Ask AI" at bounding box center [251, 9] width 502 height 18
click at [10, 10] on div at bounding box center [11, 8] width 9 height 9
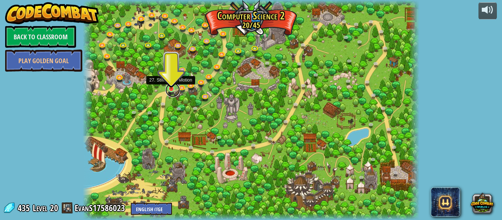
click at [179, 89] on link at bounding box center [172, 90] width 15 height 15
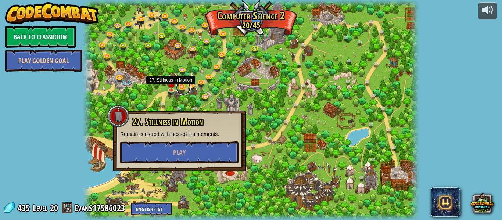
click at [181, 88] on link at bounding box center [183, 87] width 15 height 15
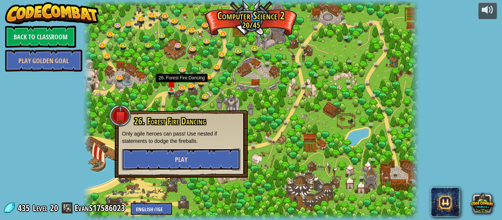
click at [177, 153] on button "Play" at bounding box center [181, 159] width 118 height 22
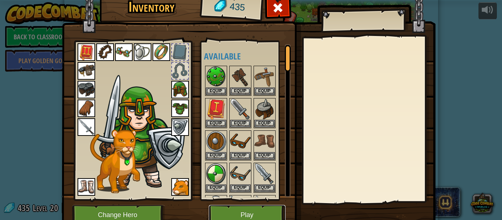
click at [269, 206] on button "Play" at bounding box center [247, 215] width 77 height 20
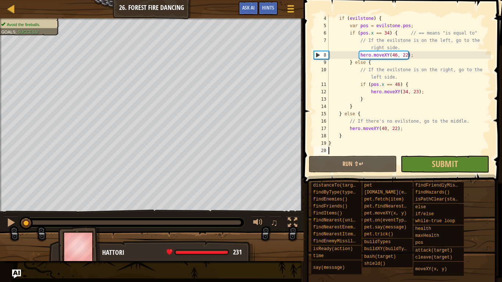
scroll to position [29, 0]
click at [444, 167] on span "Submit" at bounding box center [444, 164] width 26 height 12
